Goal: Check status: Check status

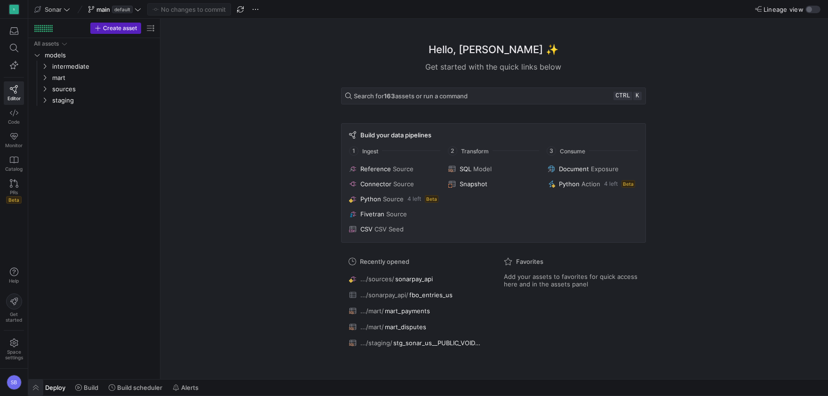
click at [39, 391] on span "button" at bounding box center [35, 388] width 15 height 16
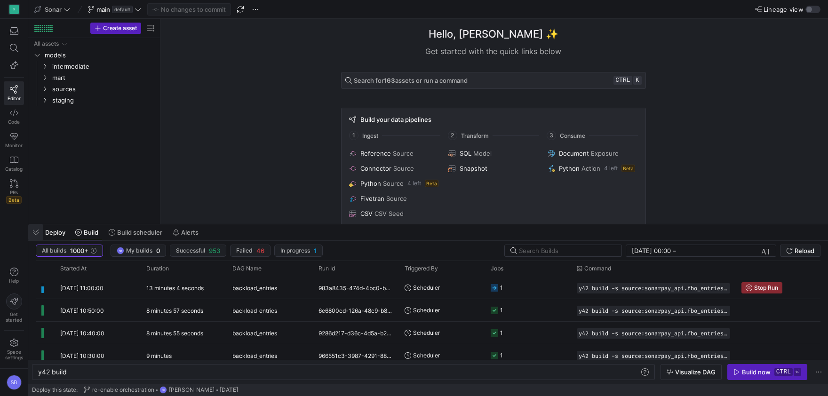
click at [42, 229] on span "button" at bounding box center [35, 232] width 15 height 16
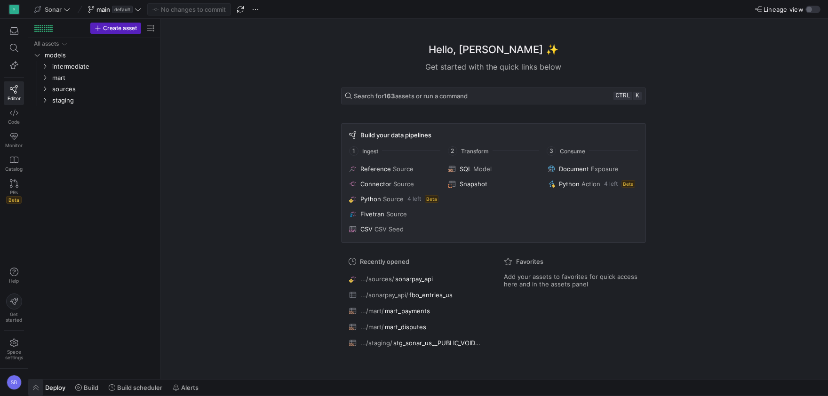
click at [33, 383] on span "button" at bounding box center [35, 388] width 15 height 16
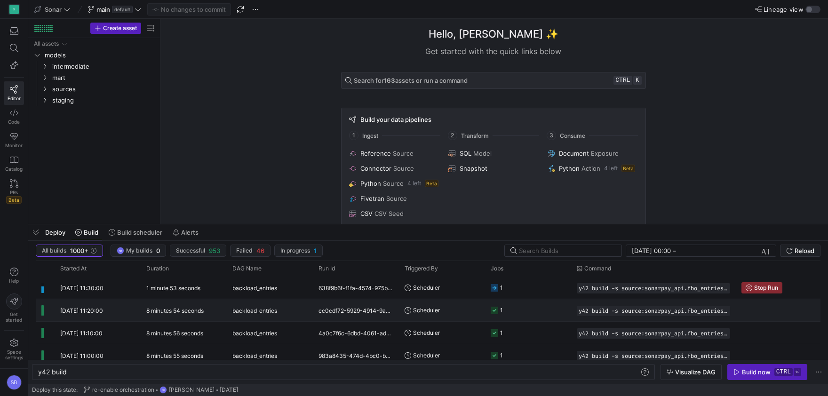
click at [179, 311] on y42-duration "8 minutes 54 seconds" at bounding box center [174, 310] width 57 height 7
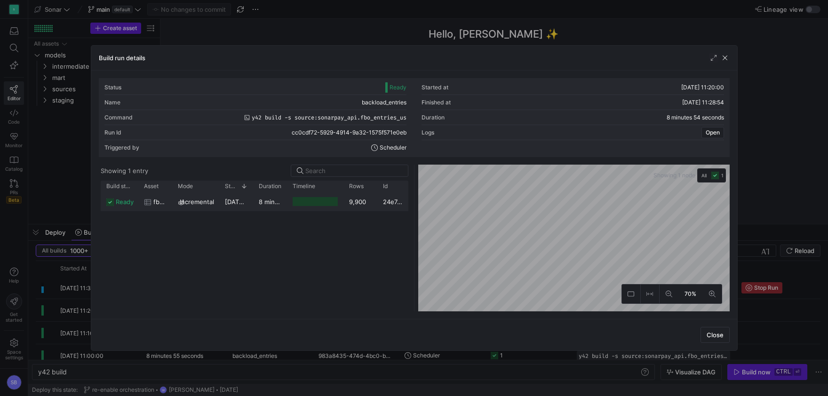
click at [253, 199] on div "[DATE] 11:20:02" at bounding box center [236, 201] width 34 height 18
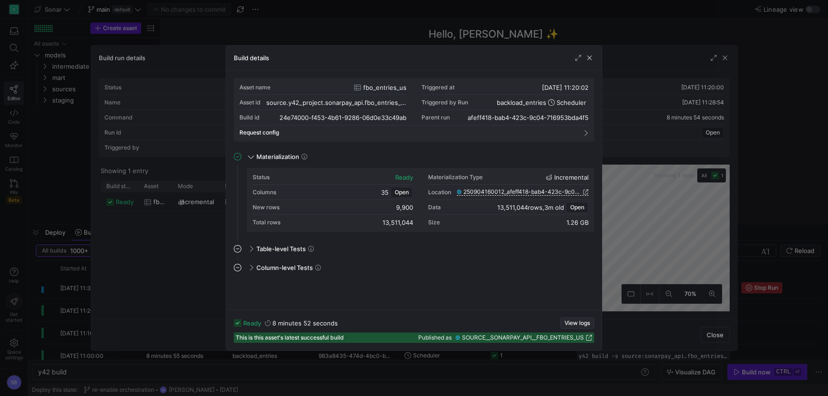
click at [576, 321] on span "View logs" at bounding box center [577, 323] width 25 height 7
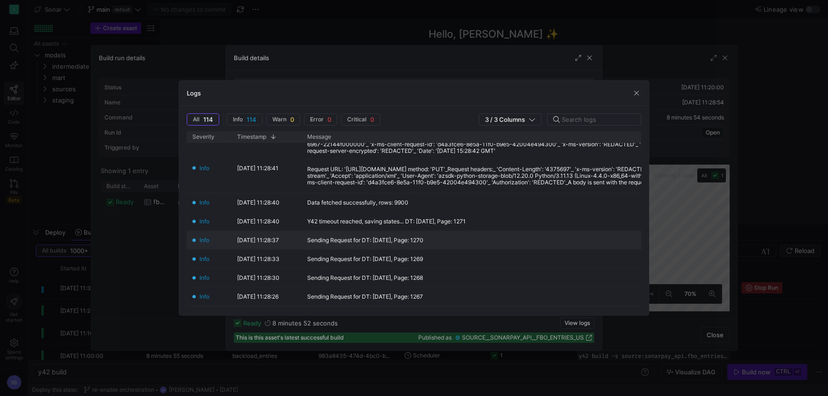
scroll to position [176, 0]
click at [640, 92] on span "button" at bounding box center [636, 92] width 9 height 9
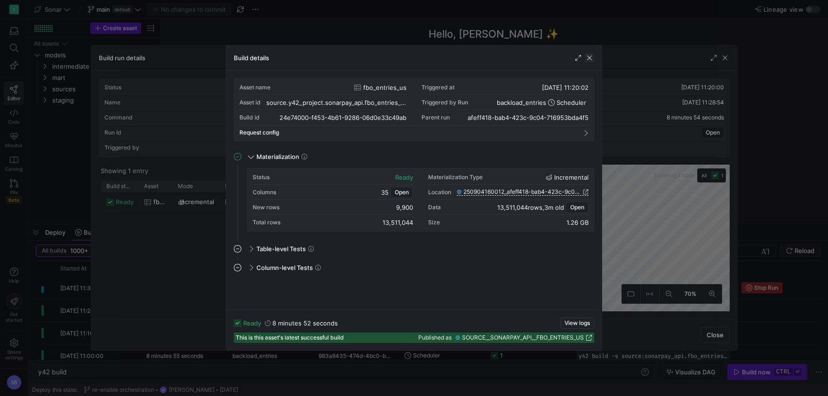
click at [590, 54] on span "button" at bounding box center [589, 57] width 9 height 9
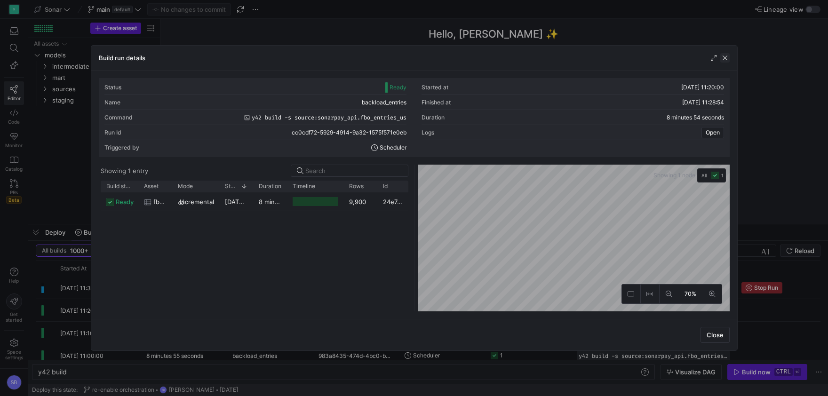
click at [724, 58] on span "button" at bounding box center [724, 57] width 9 height 9
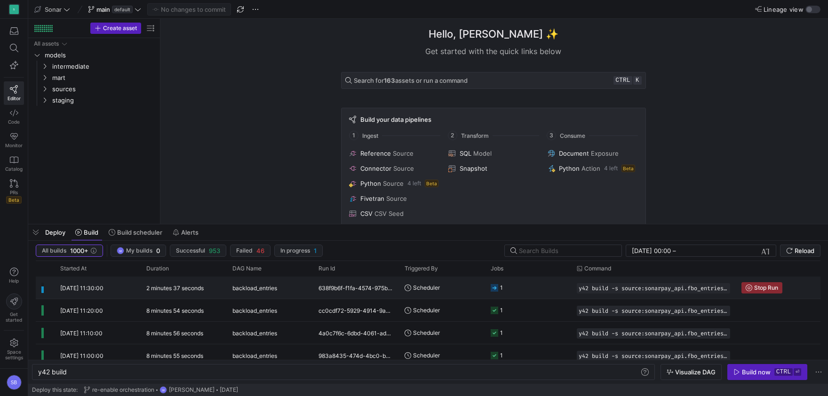
click at [207, 287] on div "2 minutes 37 seconds" at bounding box center [184, 288] width 86 height 22
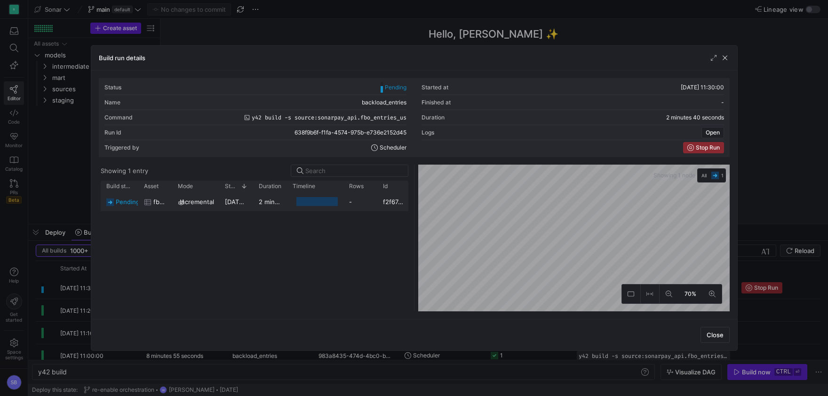
click at [228, 199] on span "[DATE] 11:30:13" at bounding box center [248, 202] width 46 height 8
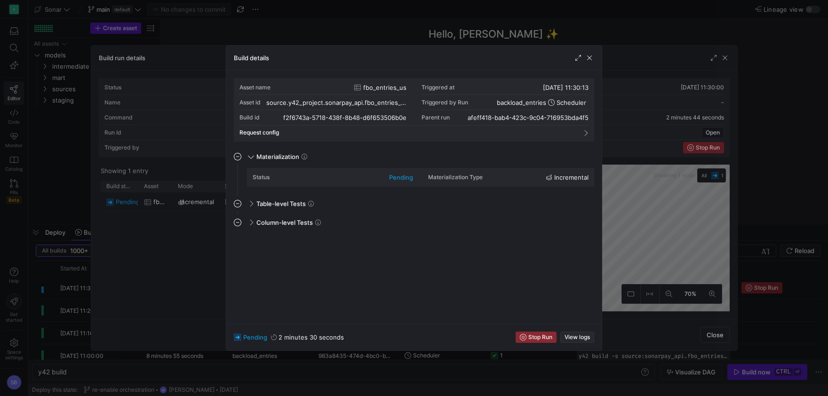
click at [590, 334] on span "button" at bounding box center [577, 337] width 33 height 10
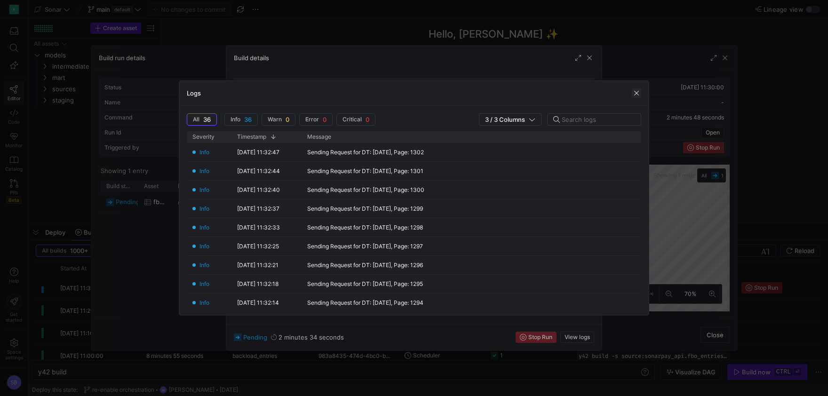
click at [636, 90] on span "button" at bounding box center [636, 92] width 9 height 9
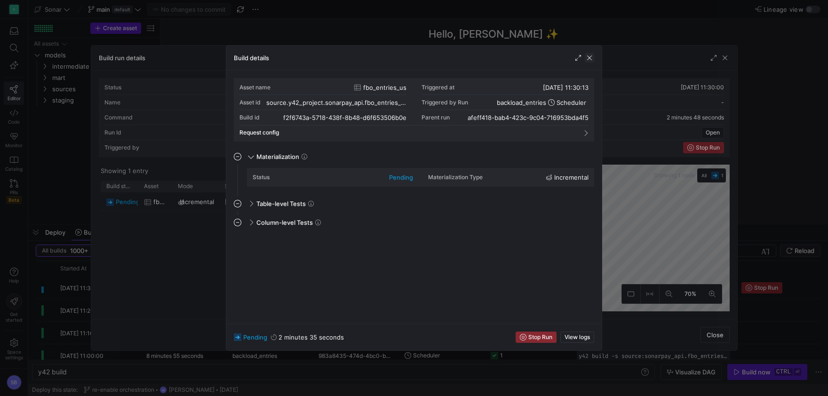
click at [593, 59] on span "button" at bounding box center [589, 57] width 9 height 9
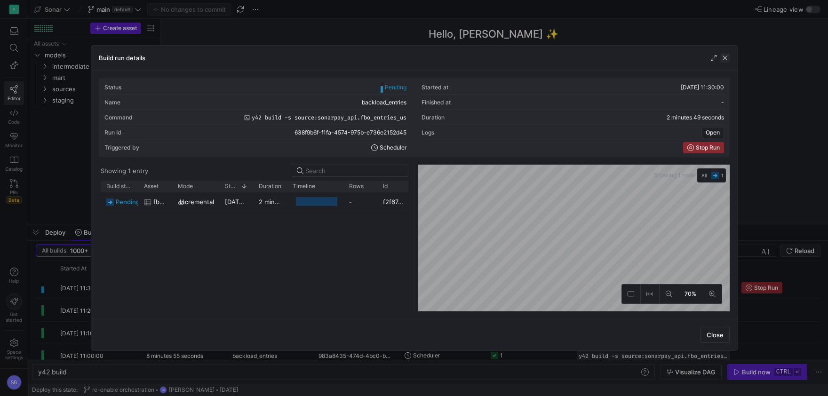
click at [724, 55] on span "button" at bounding box center [724, 57] width 9 height 9
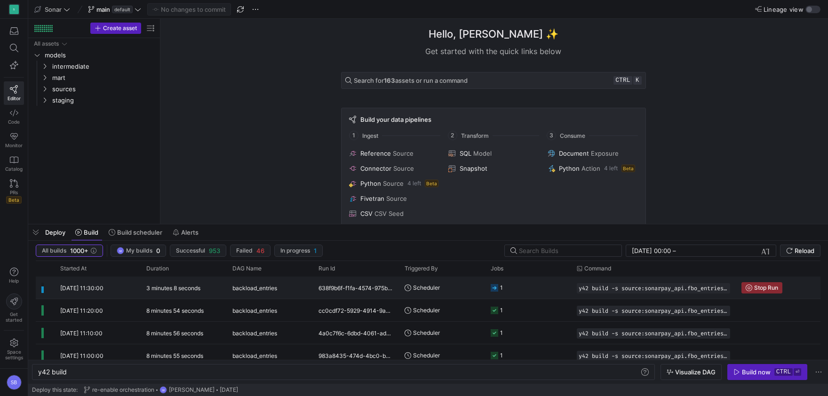
click at [320, 292] on div "638f9b6f-f1fa-4574-975b-e736e2152d45" at bounding box center [356, 288] width 86 height 22
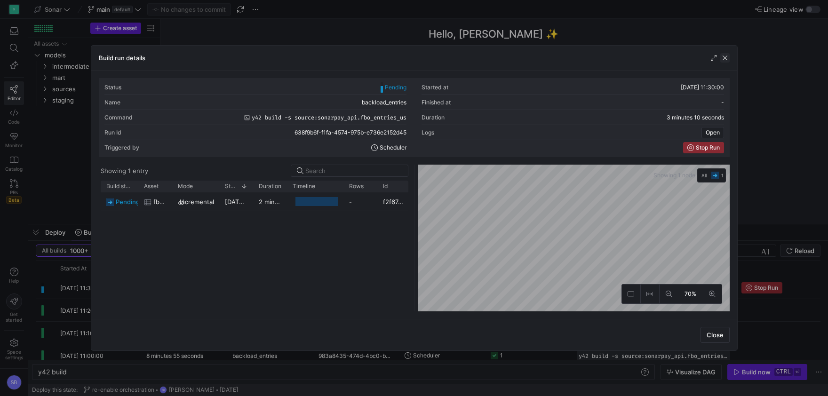
click at [723, 63] on span "button" at bounding box center [724, 57] width 9 height 9
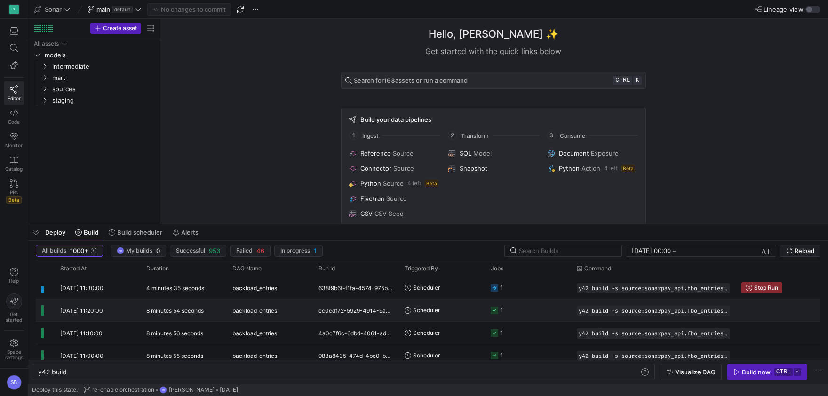
click at [262, 301] on span "backload_entries" at bounding box center [254, 311] width 45 height 22
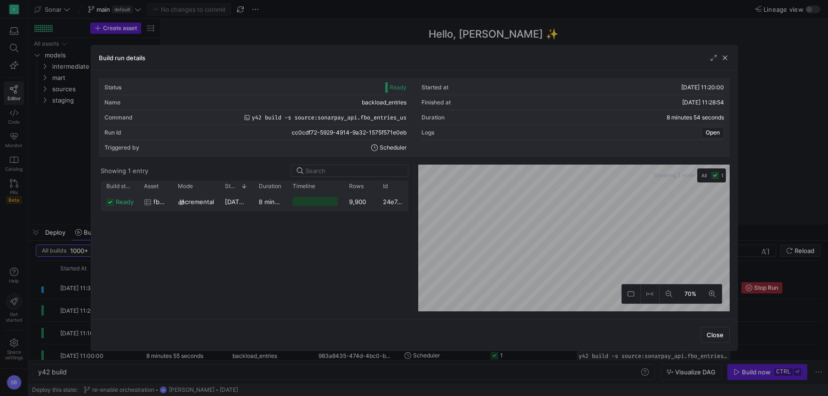
click at [263, 204] on y42-duration "8 minutes 52 seconds" at bounding box center [291, 202] width 65 height 8
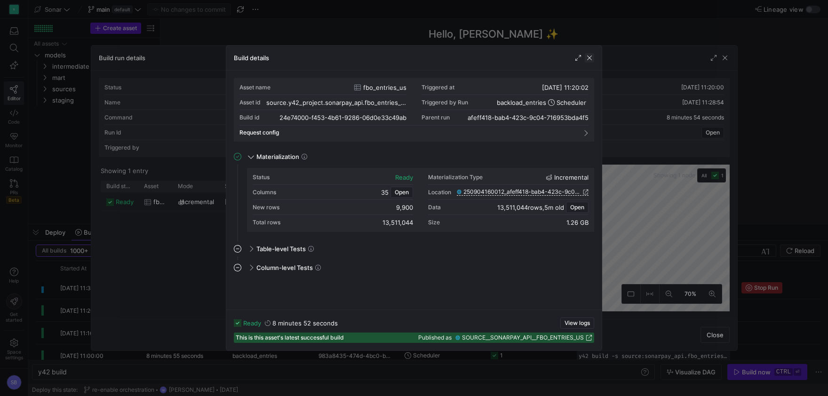
click at [586, 62] on span "button" at bounding box center [589, 57] width 9 height 9
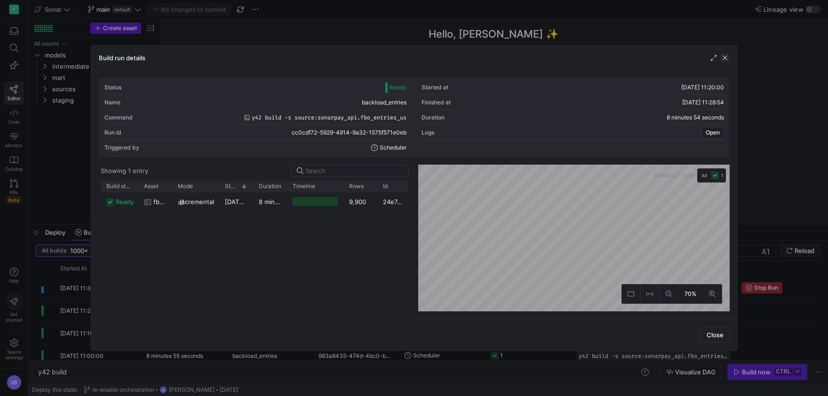
click at [726, 56] on span "button" at bounding box center [724, 57] width 9 height 9
